Goal: Task Accomplishment & Management: Manage account settings

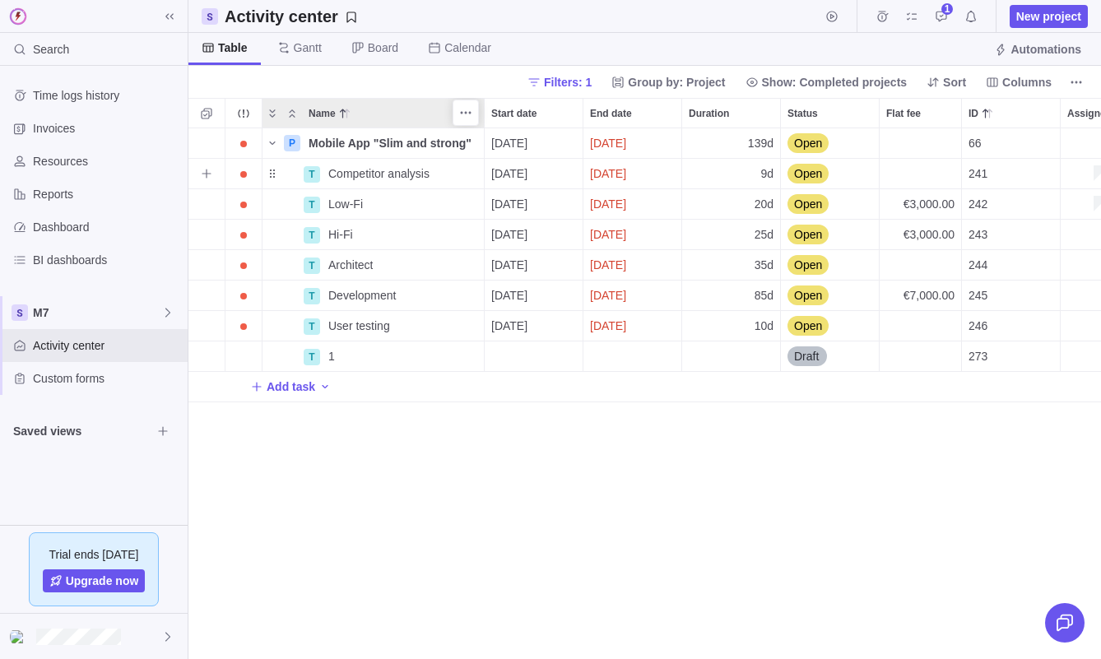
scroll to position [531, 913]
click at [106, 91] on span "Time logs history" at bounding box center [107, 95] width 148 height 16
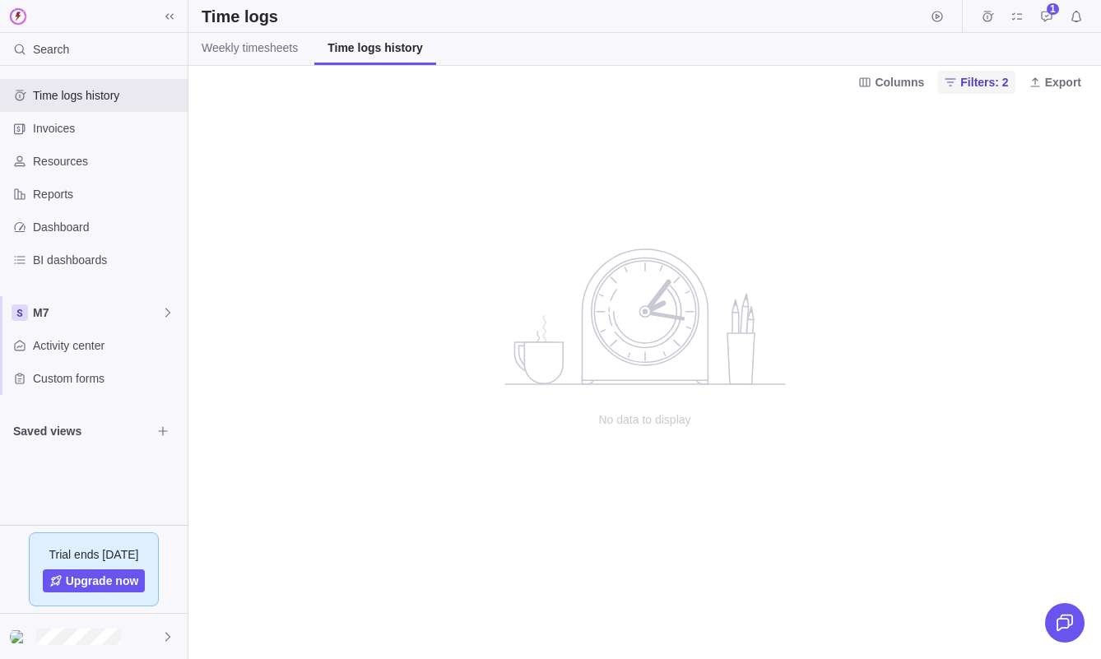
click at [988, 87] on span "Filters: 2" at bounding box center [985, 82] width 48 height 16
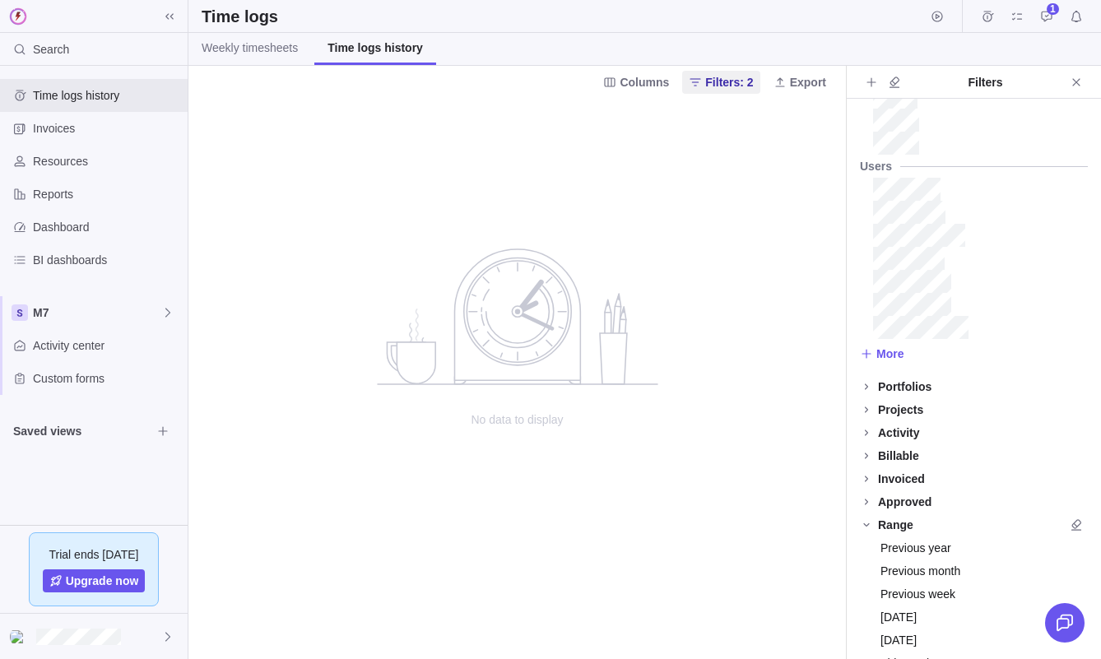
scroll to position [236, 0]
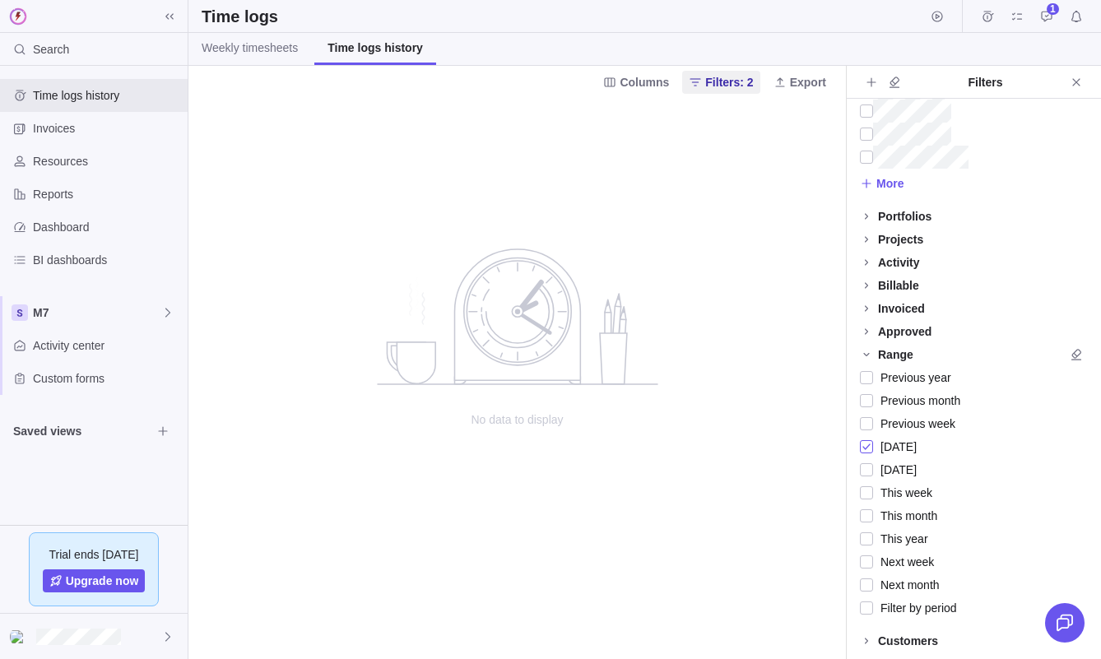
click at [868, 444] on div at bounding box center [866, 446] width 13 height 23
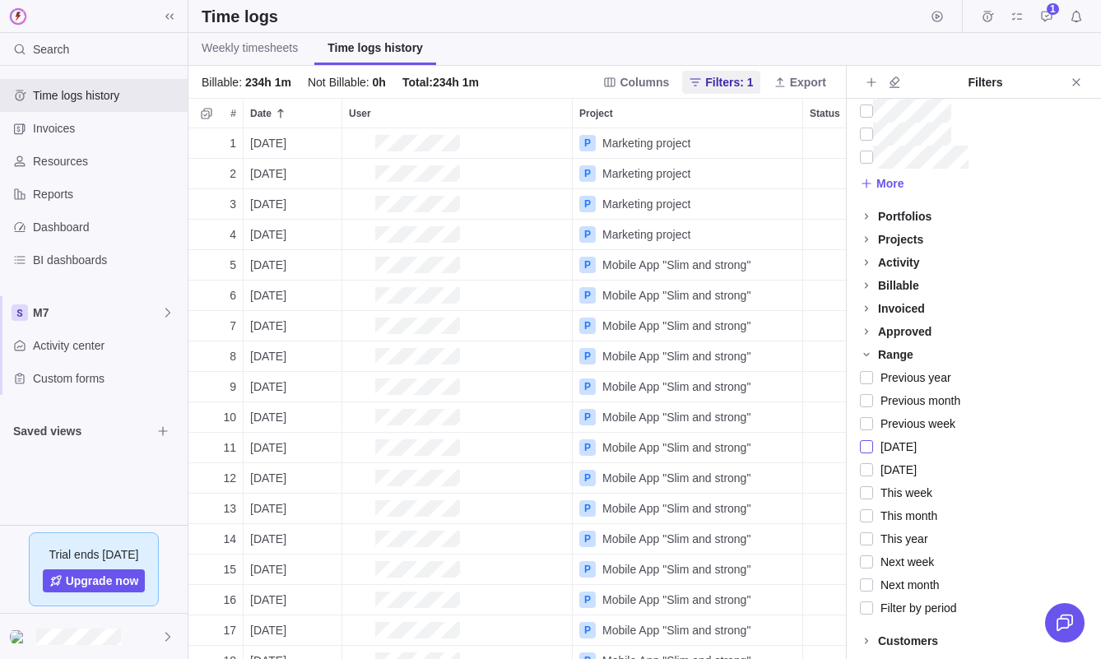
scroll to position [531, 658]
click at [249, 58] on link "Weekly timesheets" at bounding box center [249, 49] width 123 height 32
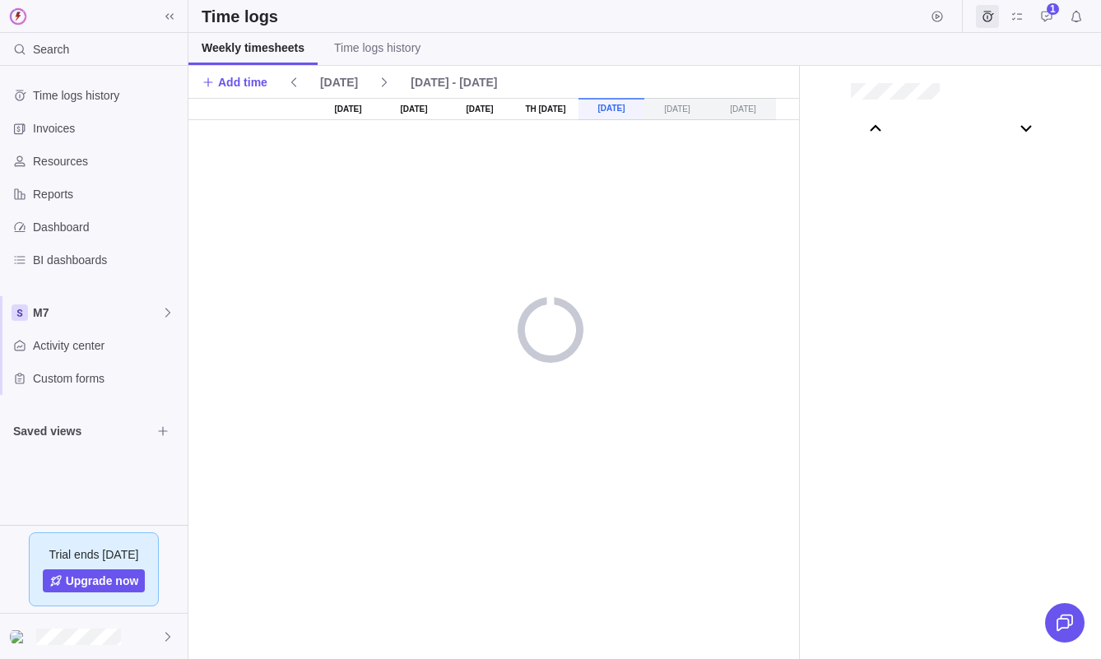
scroll to position [91789, 0]
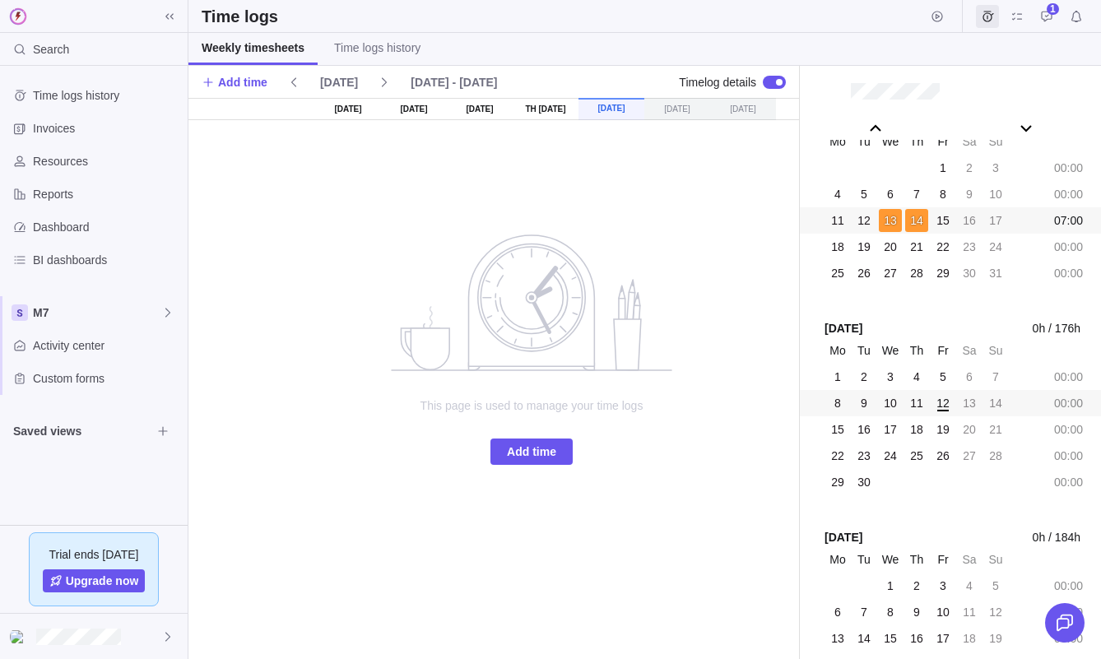
click at [905, 210] on div "14" at bounding box center [916, 220] width 23 height 23
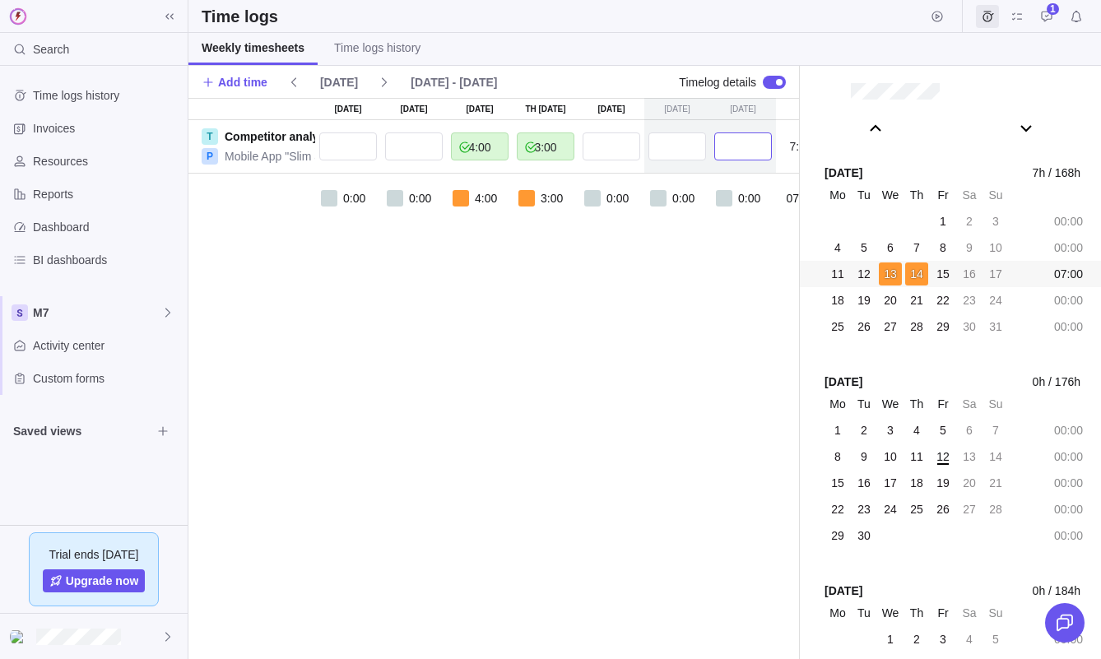
scroll to position [0, 76]
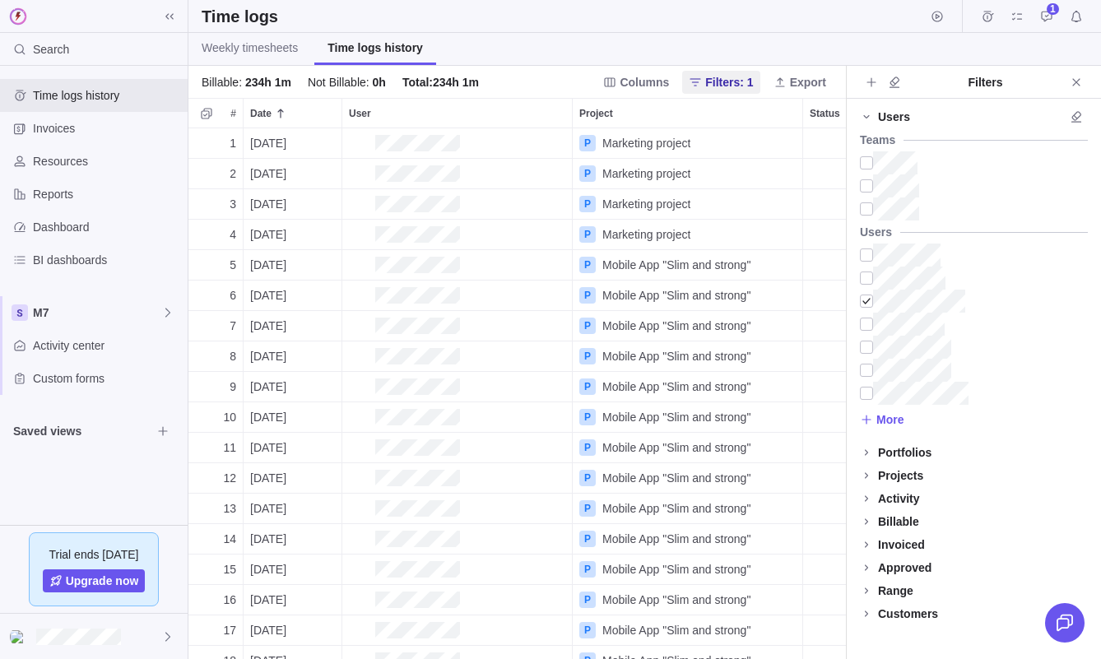
scroll to position [531, 658]
click at [277, 43] on span "Weekly timesheets" at bounding box center [250, 48] width 96 height 16
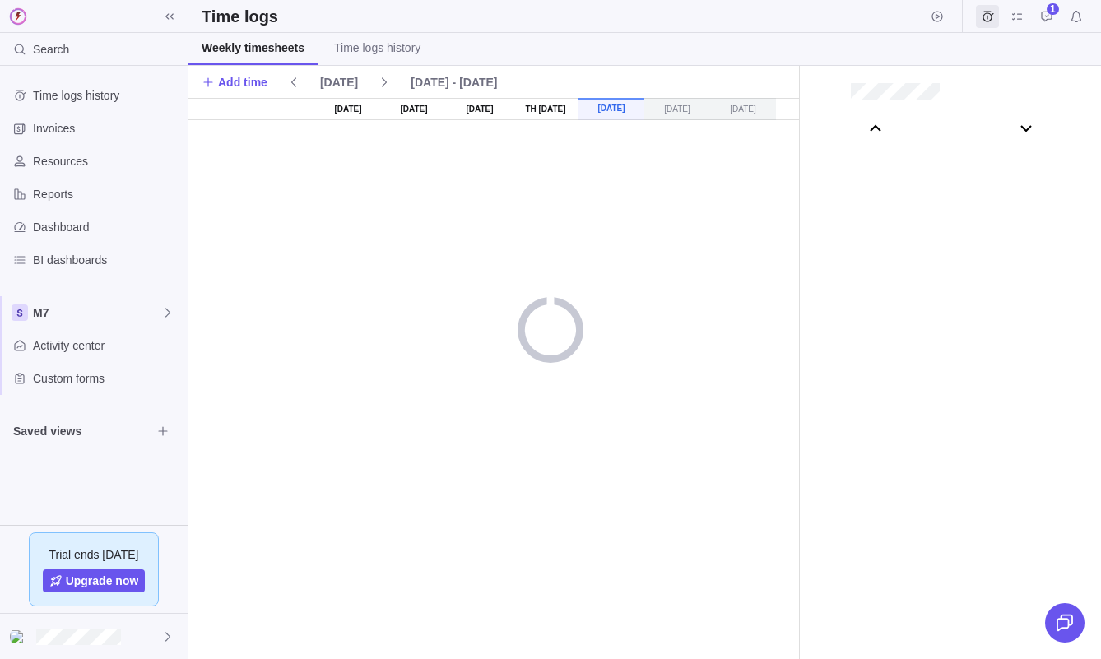
scroll to position [91789, 0]
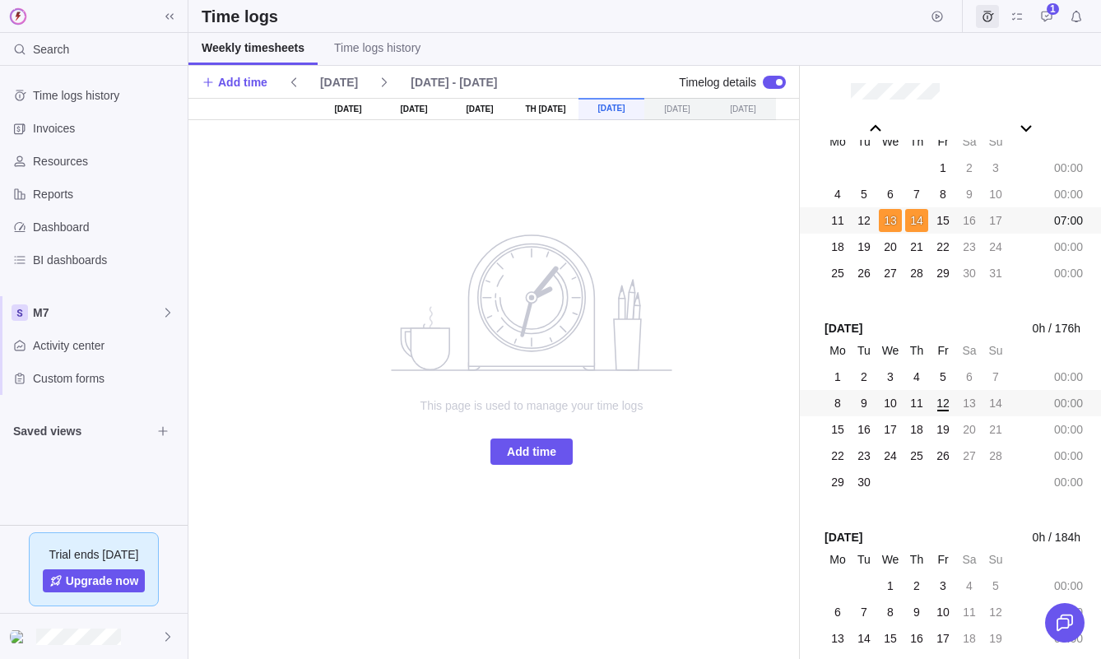
click at [932, 225] on div "15" at bounding box center [943, 220] width 23 height 23
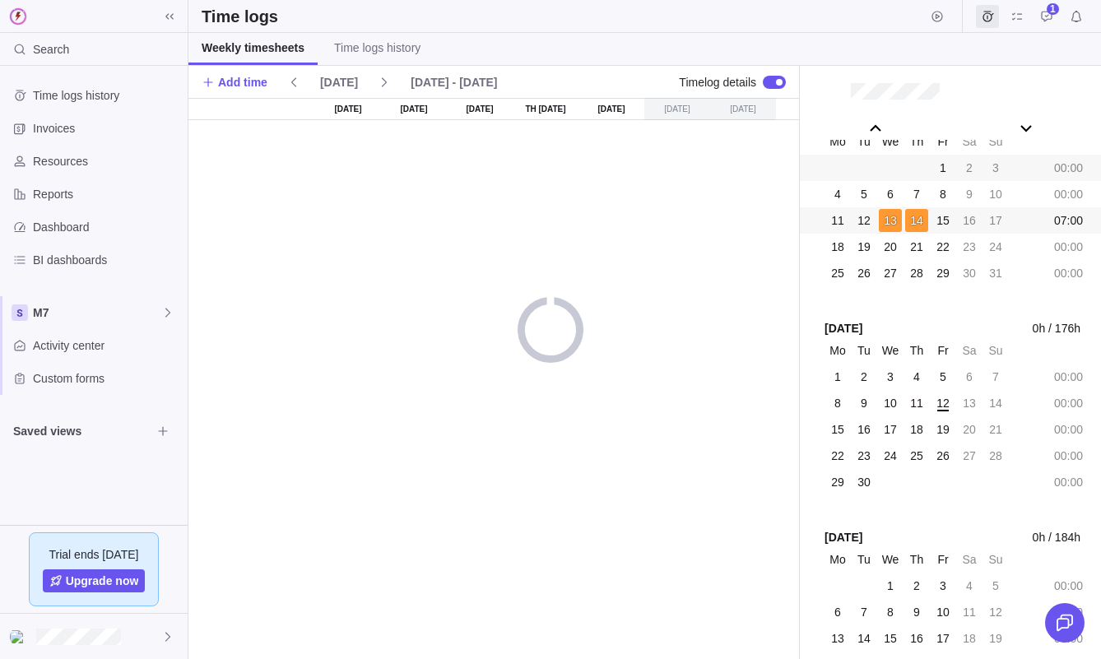
scroll to position [91736, 0]
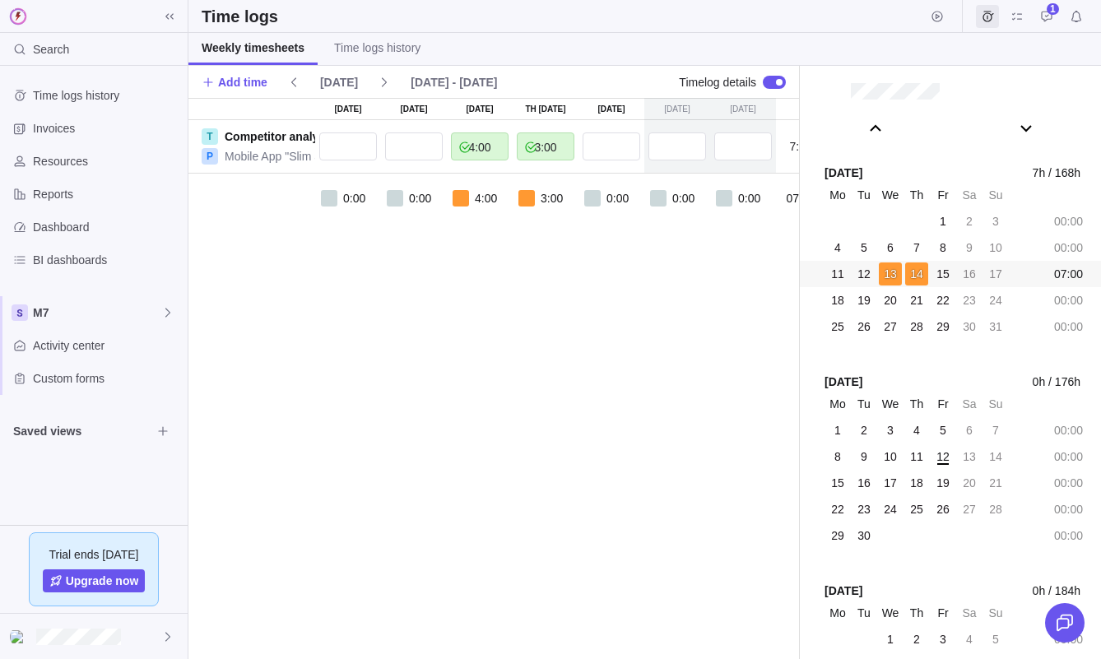
click at [557, 285] on div "[DATE] [DATE] [DATE] Th [DATE] [DATE] [DATE] [DATE] T Competitor analysis P Mob…" at bounding box center [531, 378] width 686 height 561
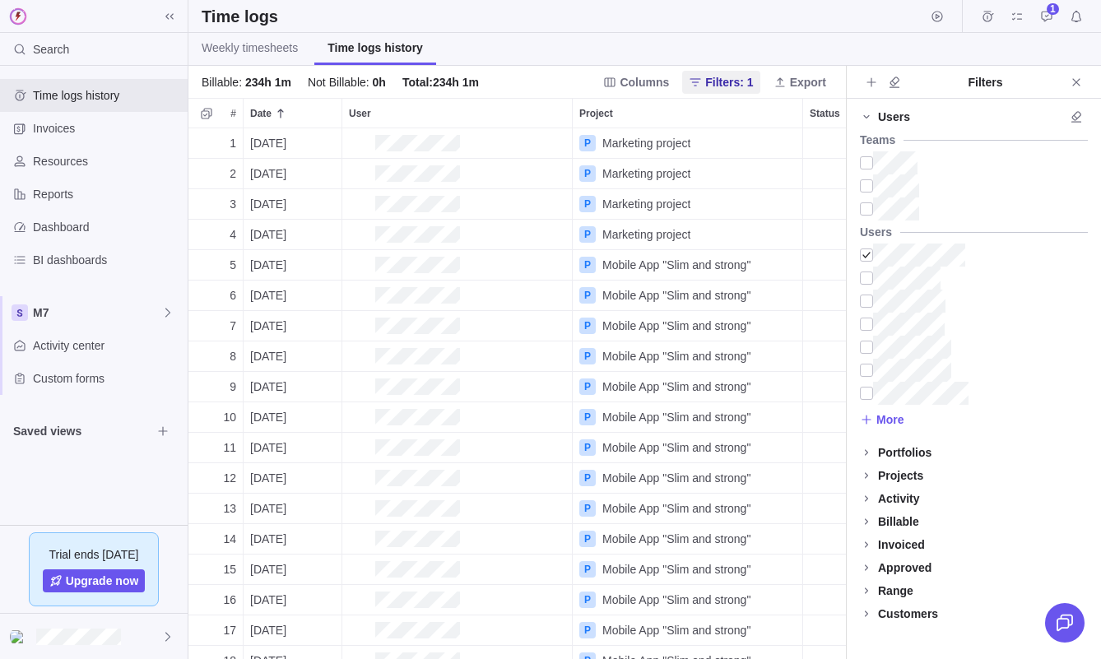
scroll to position [531, 658]
click at [271, 38] on link "Weekly timesheets" at bounding box center [249, 49] width 123 height 32
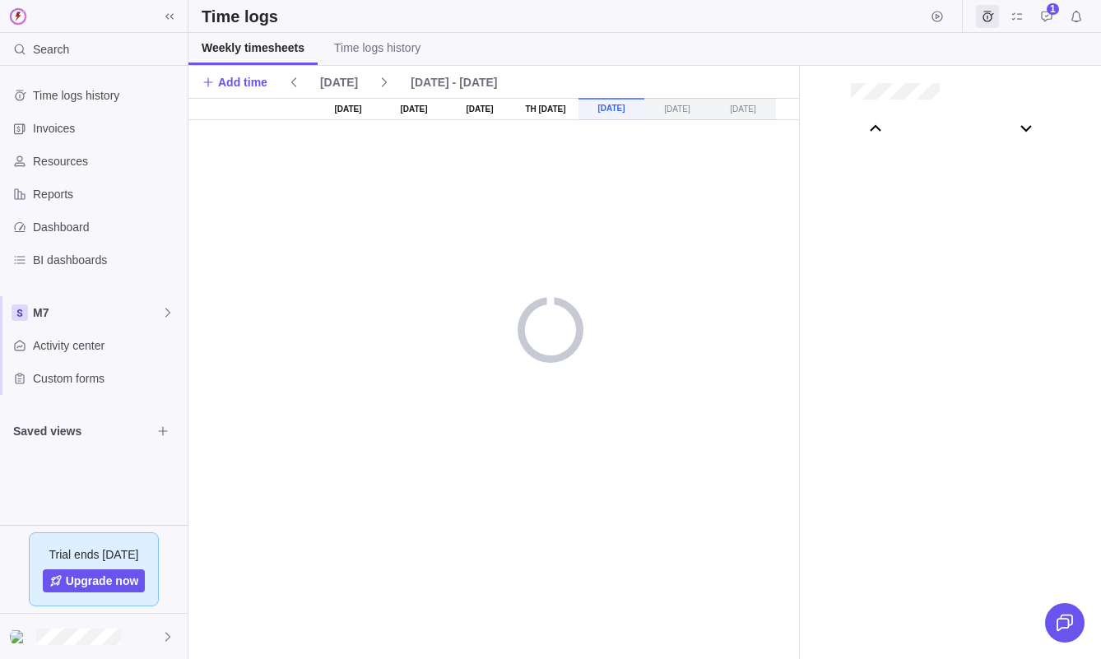
scroll to position [91789, 0]
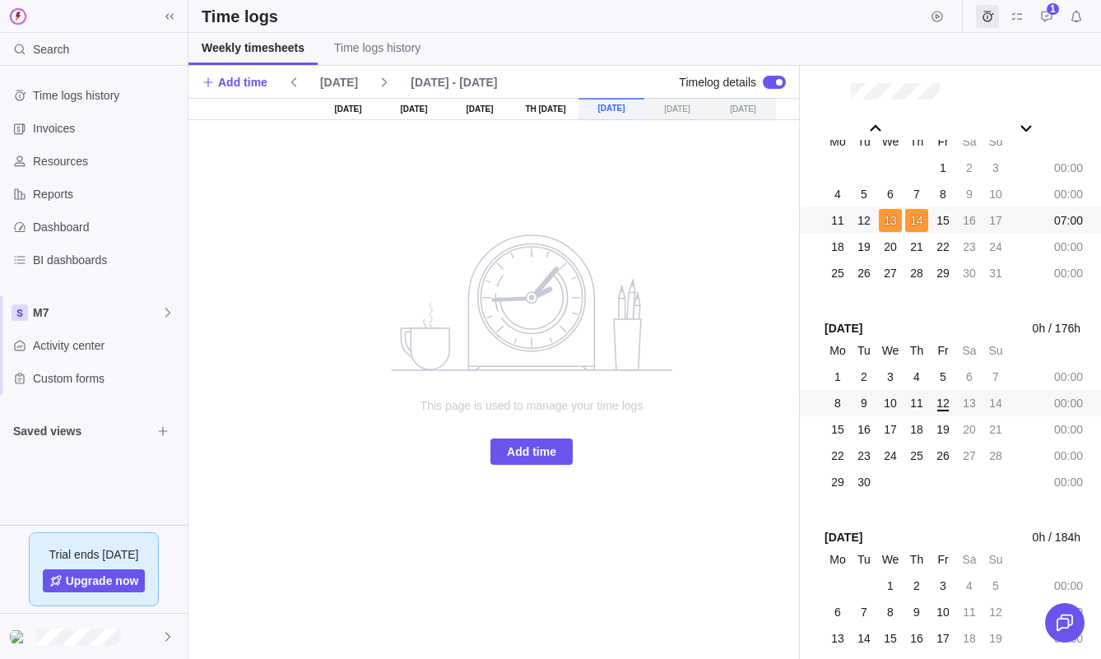
click at [906, 229] on div "14" at bounding box center [916, 220] width 23 height 23
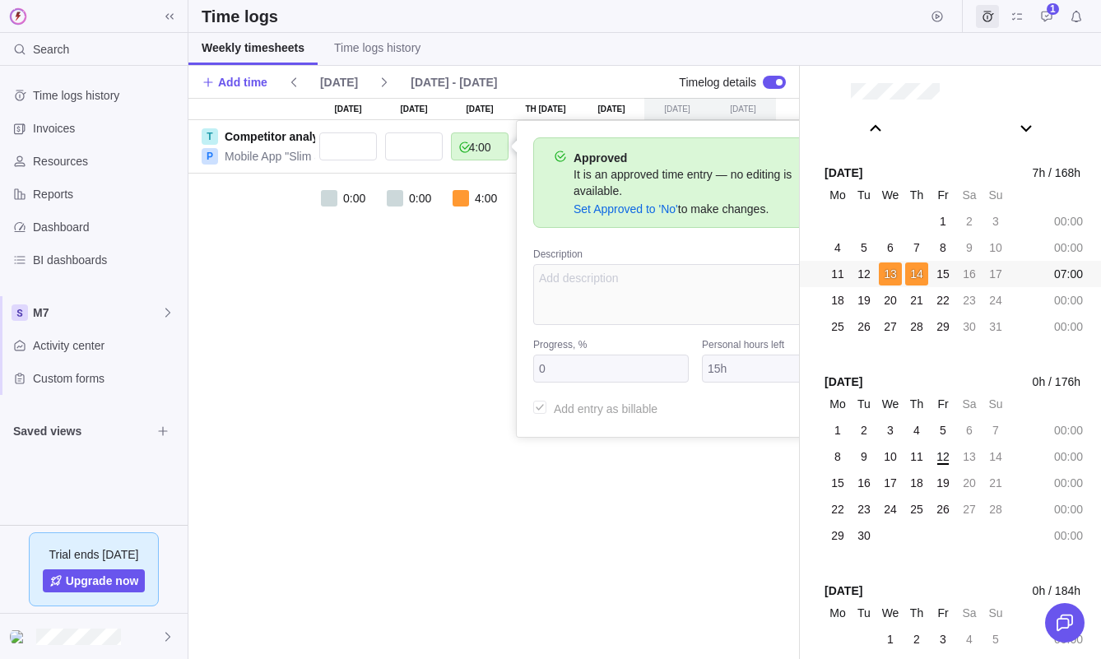
click at [492, 266] on div "[DATE] [DATE] [DATE] Th [DATE] [DATE] [DATE] [DATE] T Competitor analysis P Mob…" at bounding box center [493, 378] width 611 height 561
